Goal: Find specific page/section: Find specific page/section

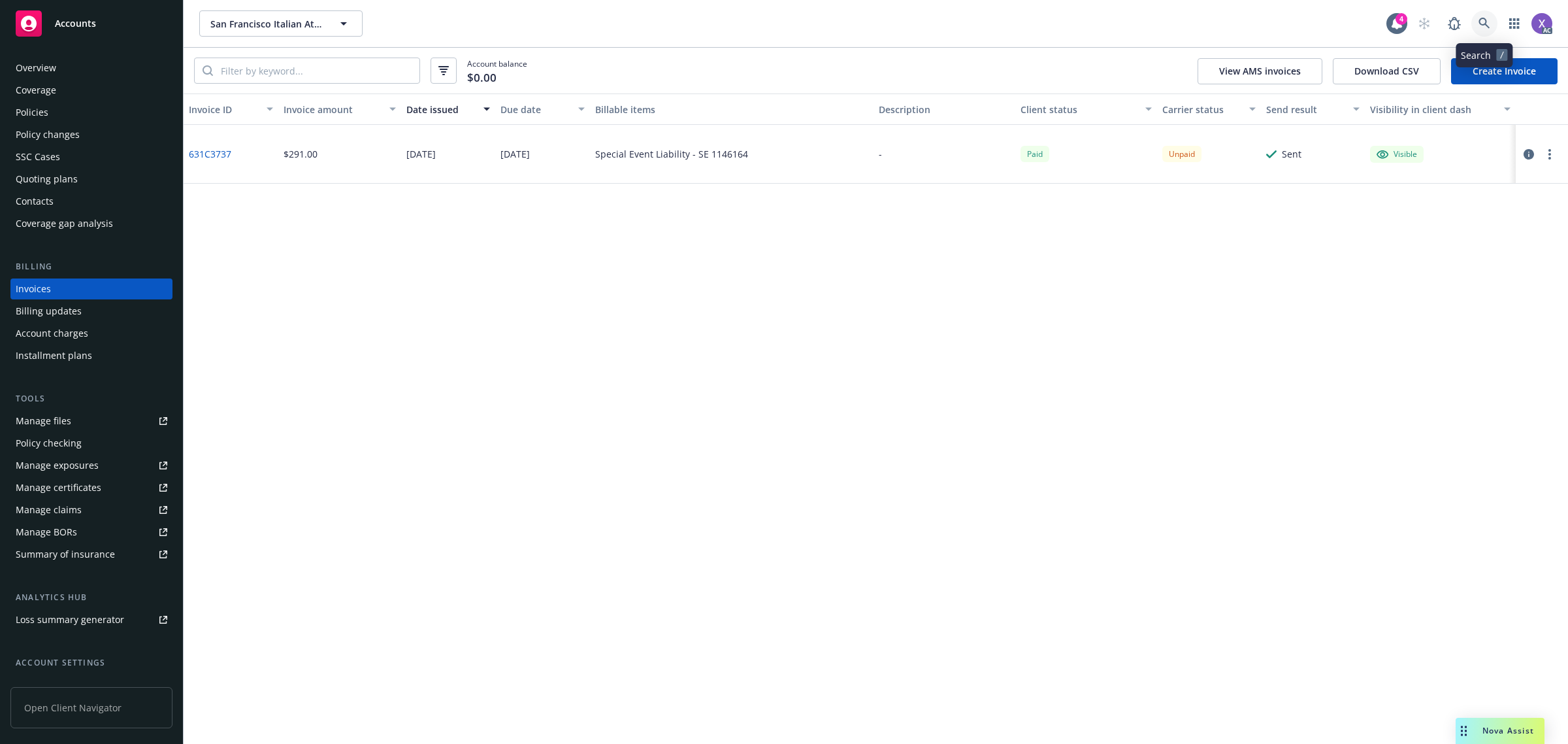
click at [1485, 20] on icon at bounding box center [1484, 23] width 12 height 12
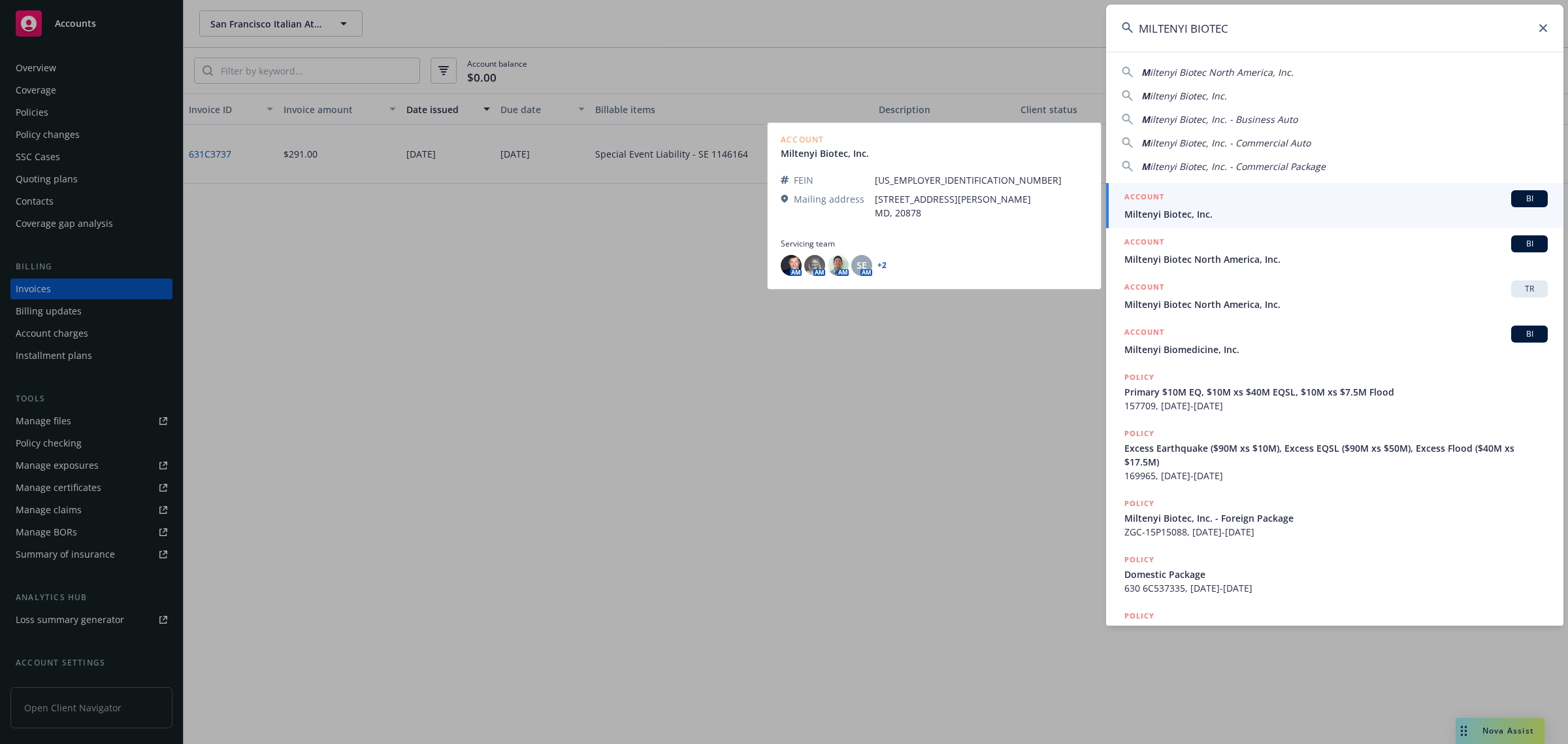
type input "MILTENYI BIOTEC"
click at [1227, 219] on span "Miltenyi Biotec, Inc." at bounding box center [1336, 213] width 423 height 13
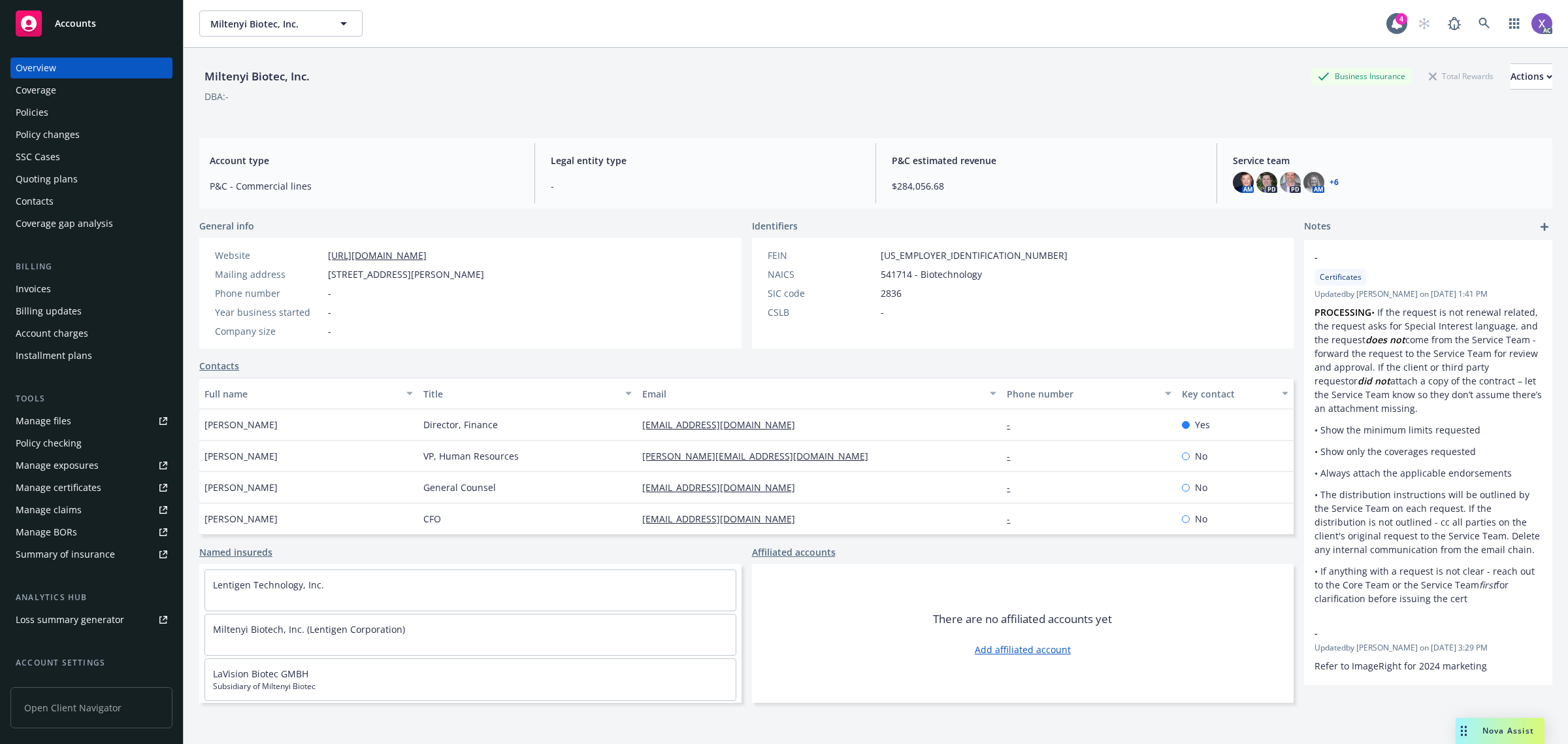
click at [63, 116] on div "Policies" at bounding box center [91, 113] width 152 height 21
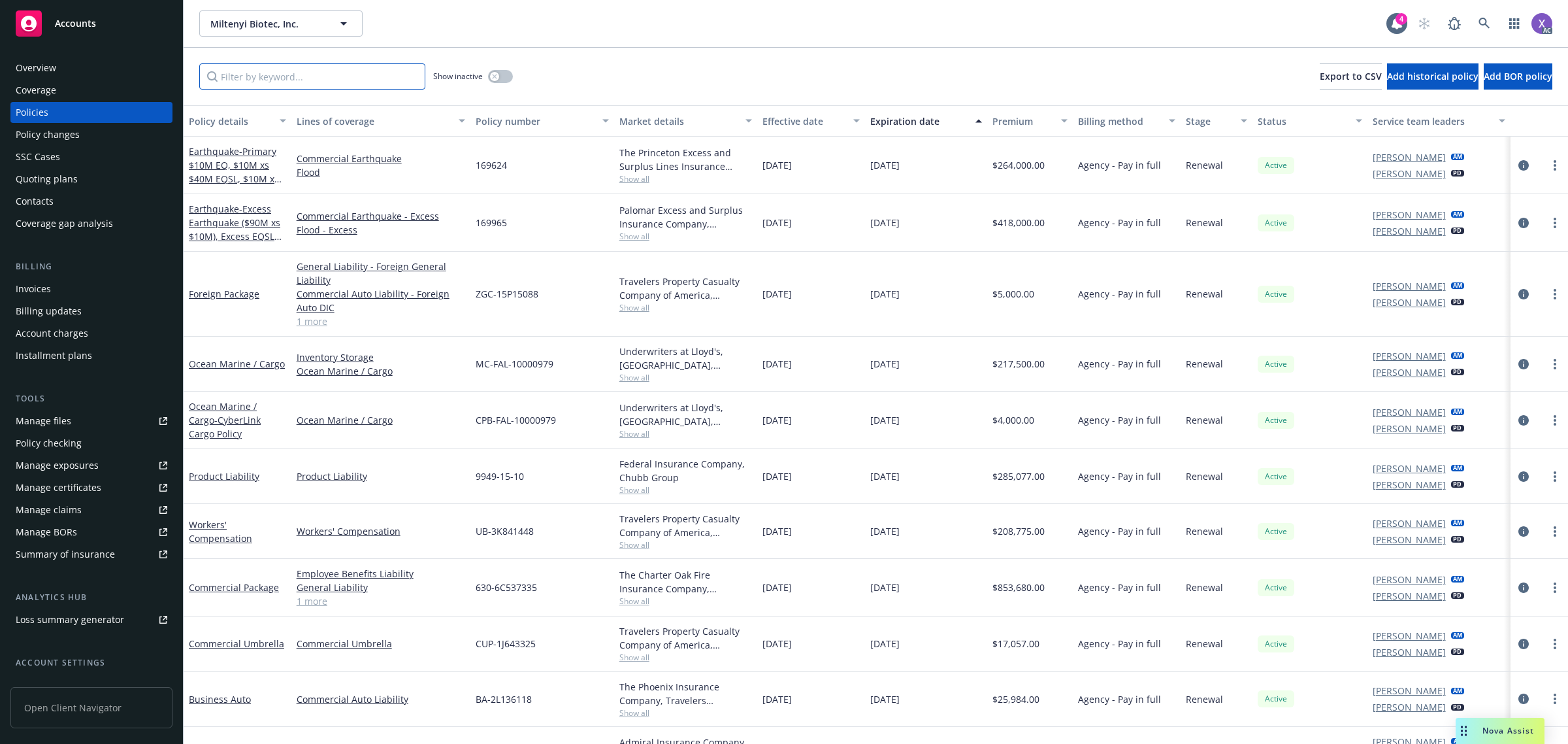
click at [256, 72] on input "Filter by keyword..." at bounding box center [312, 75] width 226 height 26
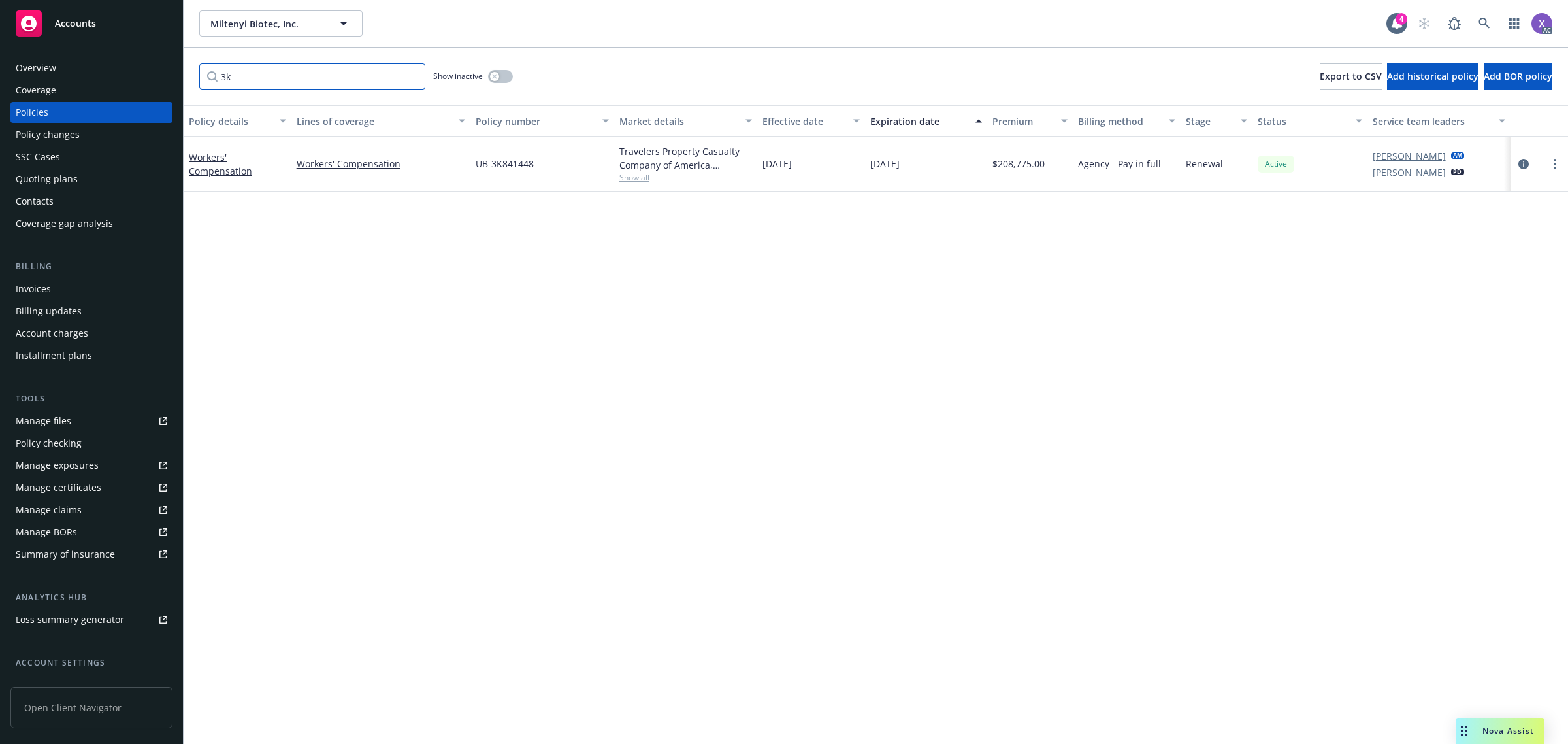
type input "3"
